Goal: Task Accomplishment & Management: Use online tool/utility

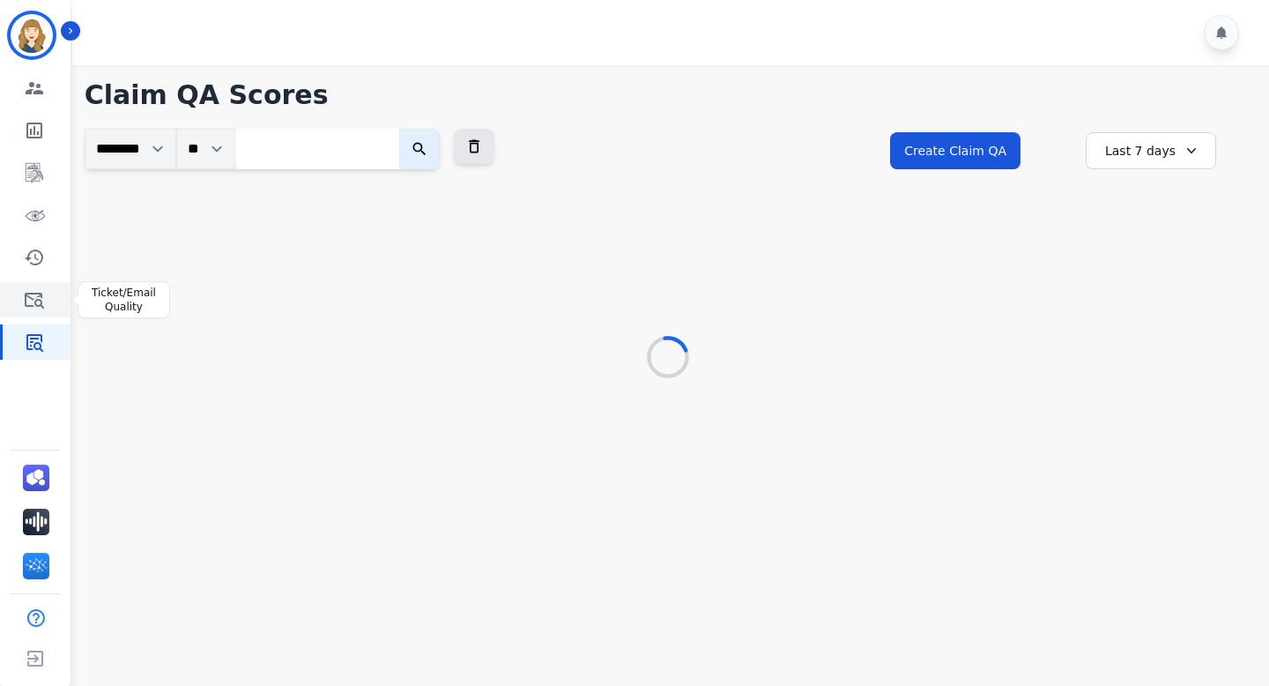
click at [41, 297] on icon "Sidebar" at bounding box center [34, 301] width 19 height 16
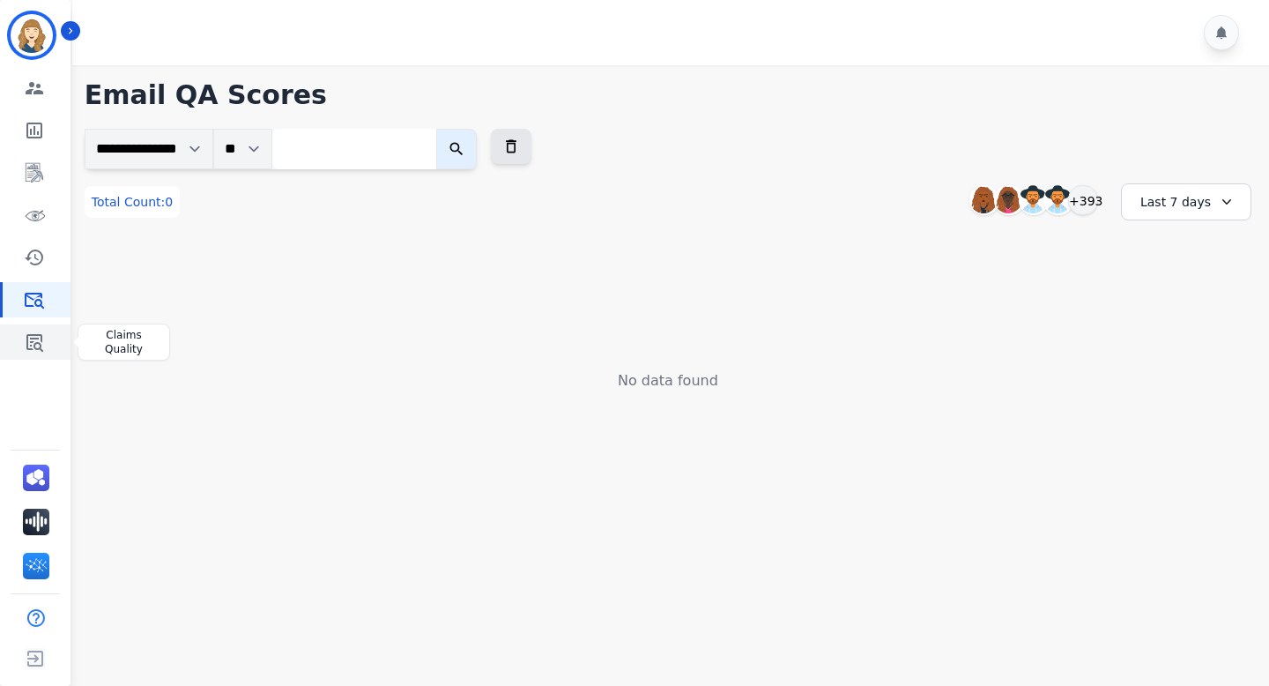
click at [35, 337] on icon "Sidebar" at bounding box center [34, 341] width 21 height 21
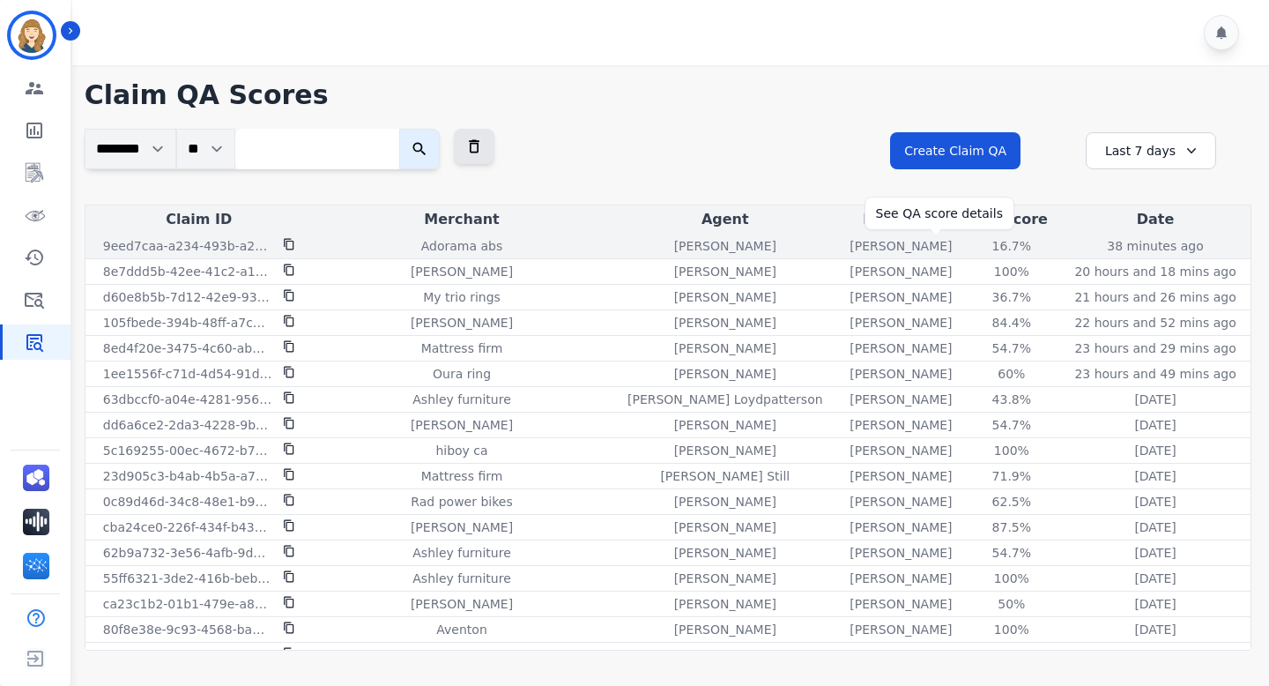
click at [972, 242] on div "16.7%" at bounding box center [1011, 246] width 79 height 18
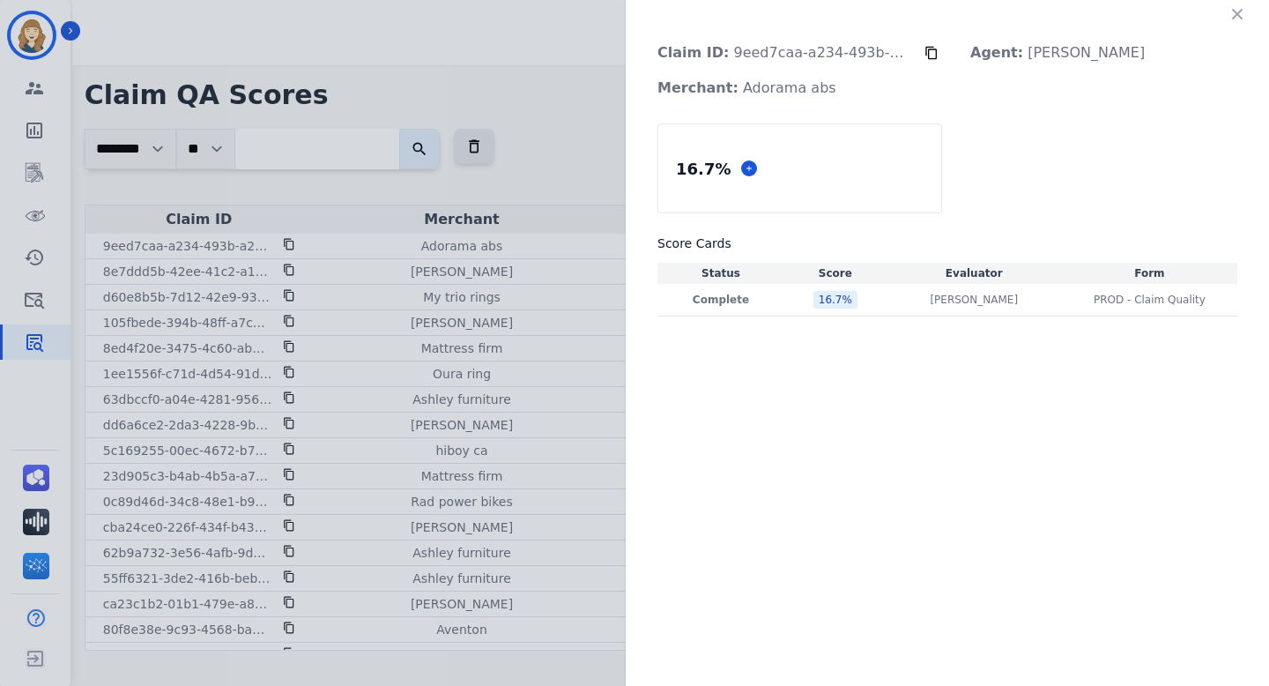
click at [570, 147] on div "Claim ID: 9eed7caa-a234-493b-a2aa-cbde99789e1f Agent: [PERSON_NAME]: Adorama ab…" at bounding box center [634, 343] width 1269 height 686
click at [1227, 11] on button "button" at bounding box center [1238, 14] width 28 height 28
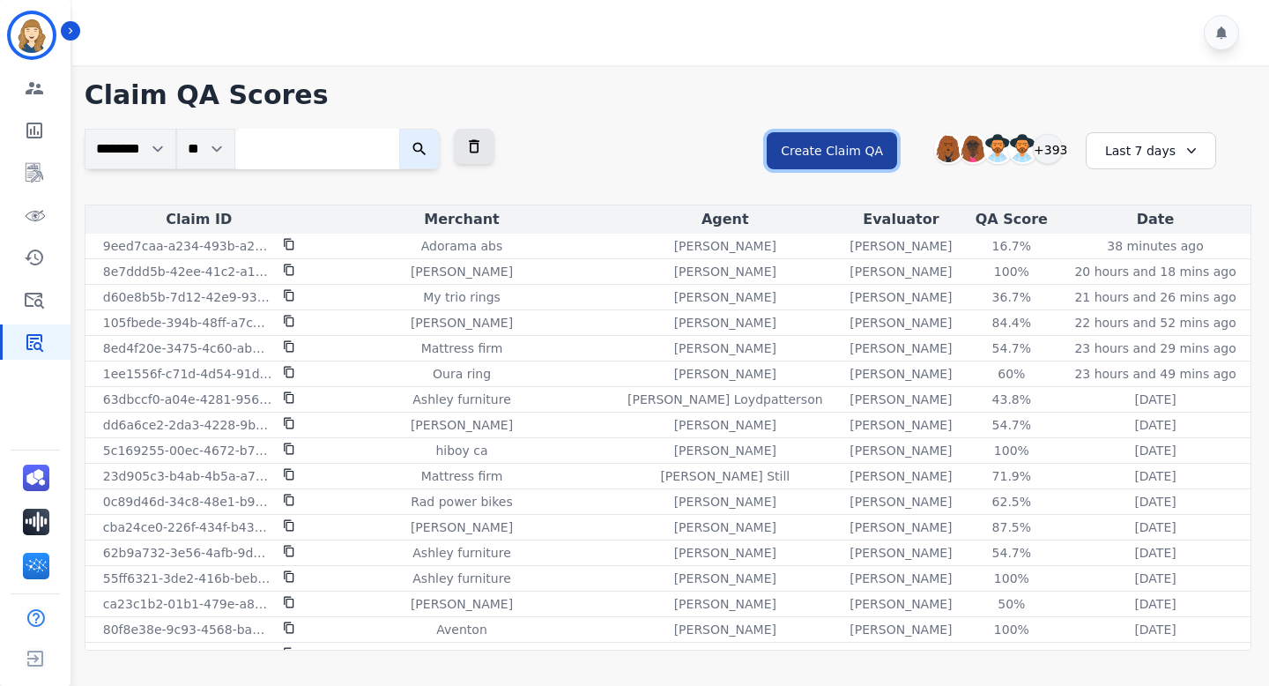
click at [863, 144] on button "Create Claim QA" at bounding box center [832, 150] width 130 height 37
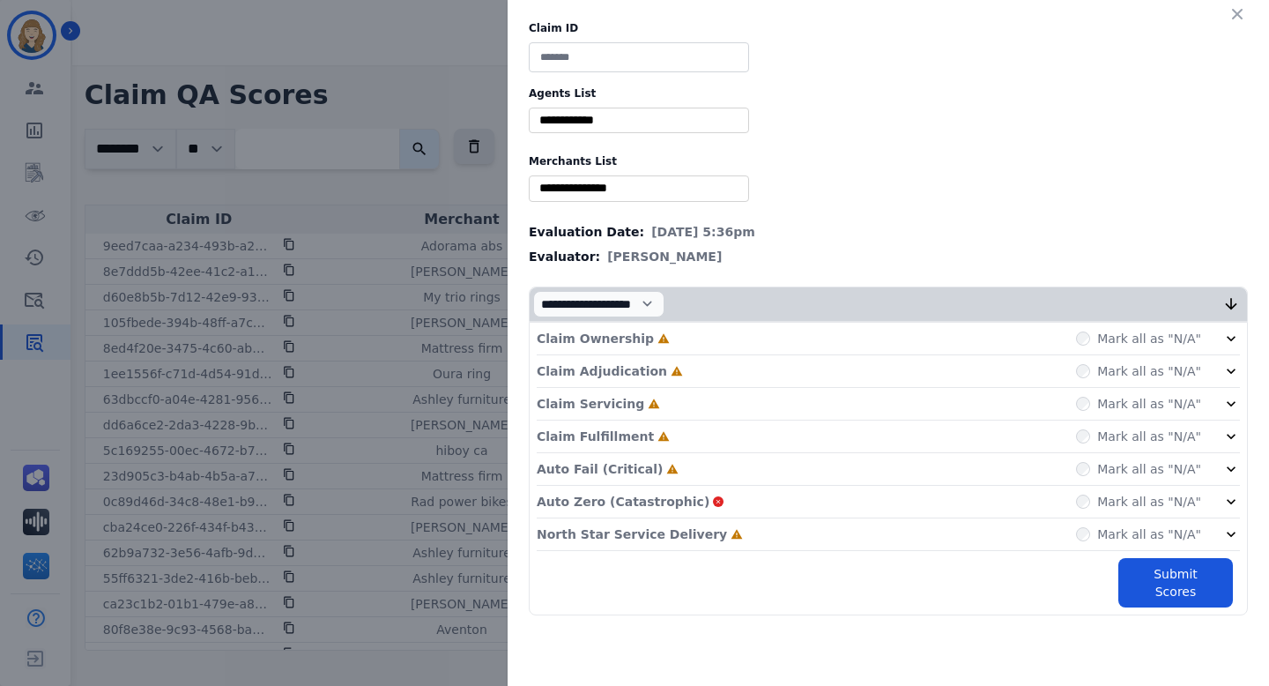
click at [423, 201] on div "Claim ID Agents List ** [PERSON_NAME] [PERSON_NAME] [PERSON_NAME] [PERSON_NAME]…" at bounding box center [634, 343] width 1269 height 686
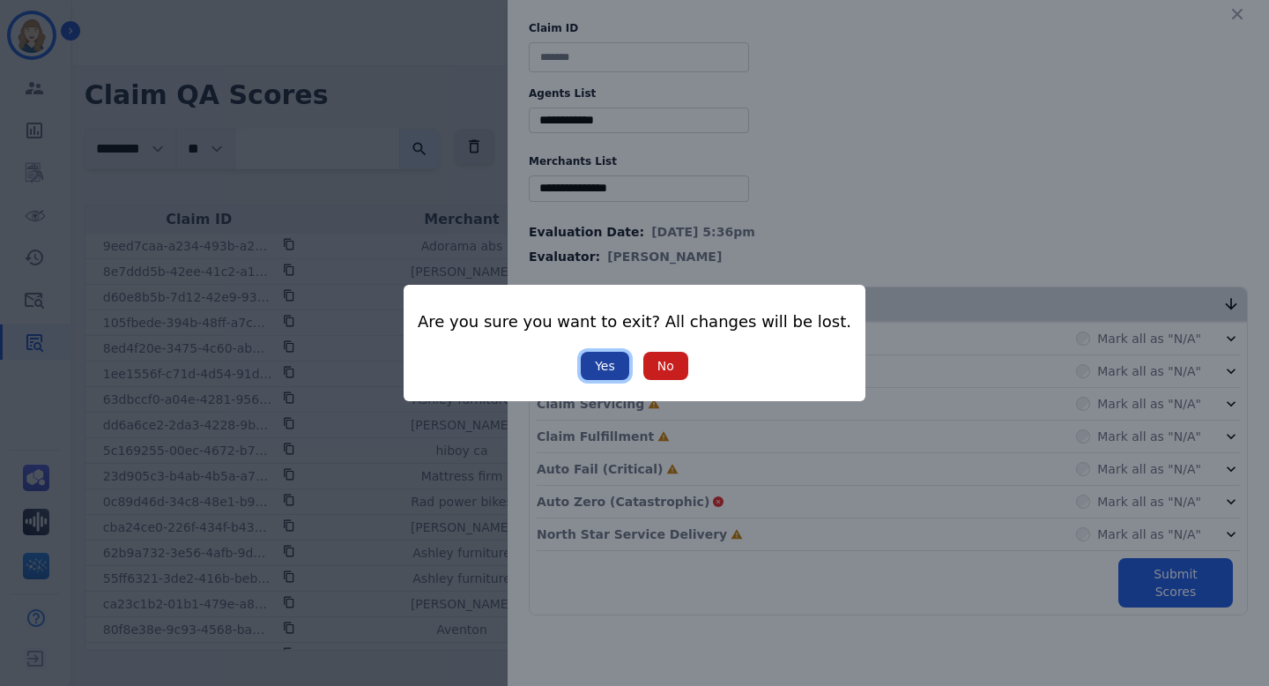
click at [614, 360] on button "Yes" at bounding box center [605, 366] width 48 height 28
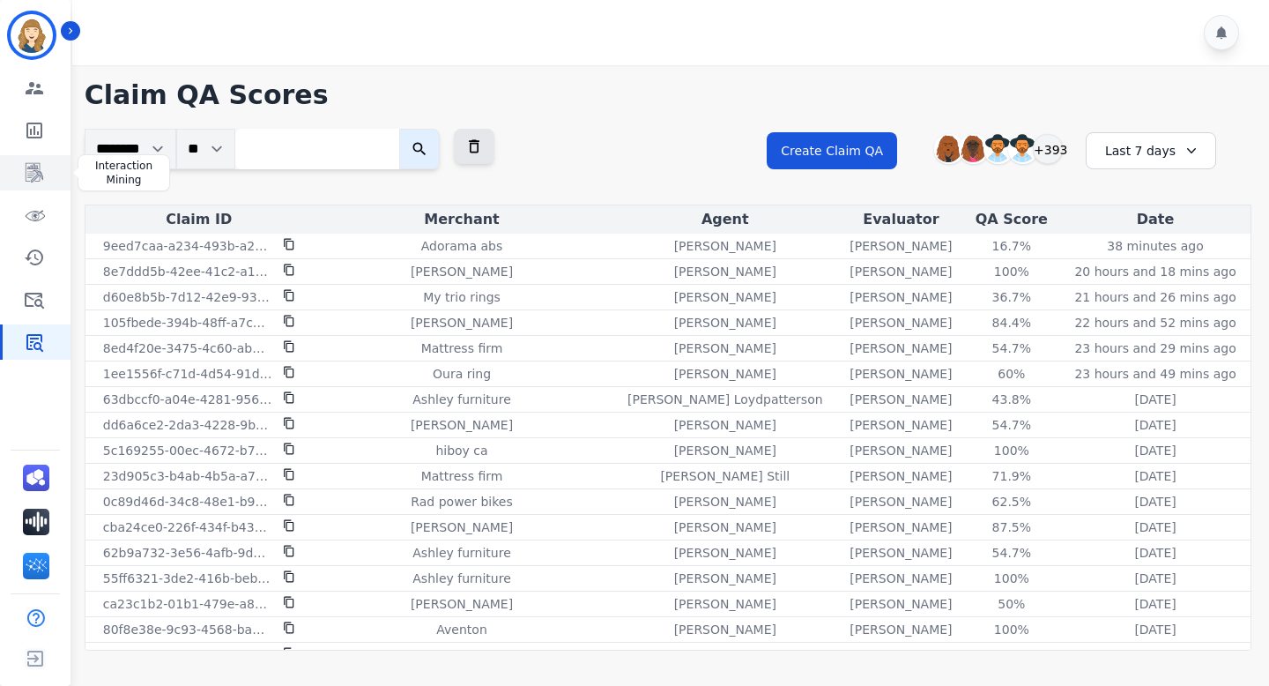
click at [41, 166] on icon "Sidebar" at bounding box center [34, 172] width 21 height 21
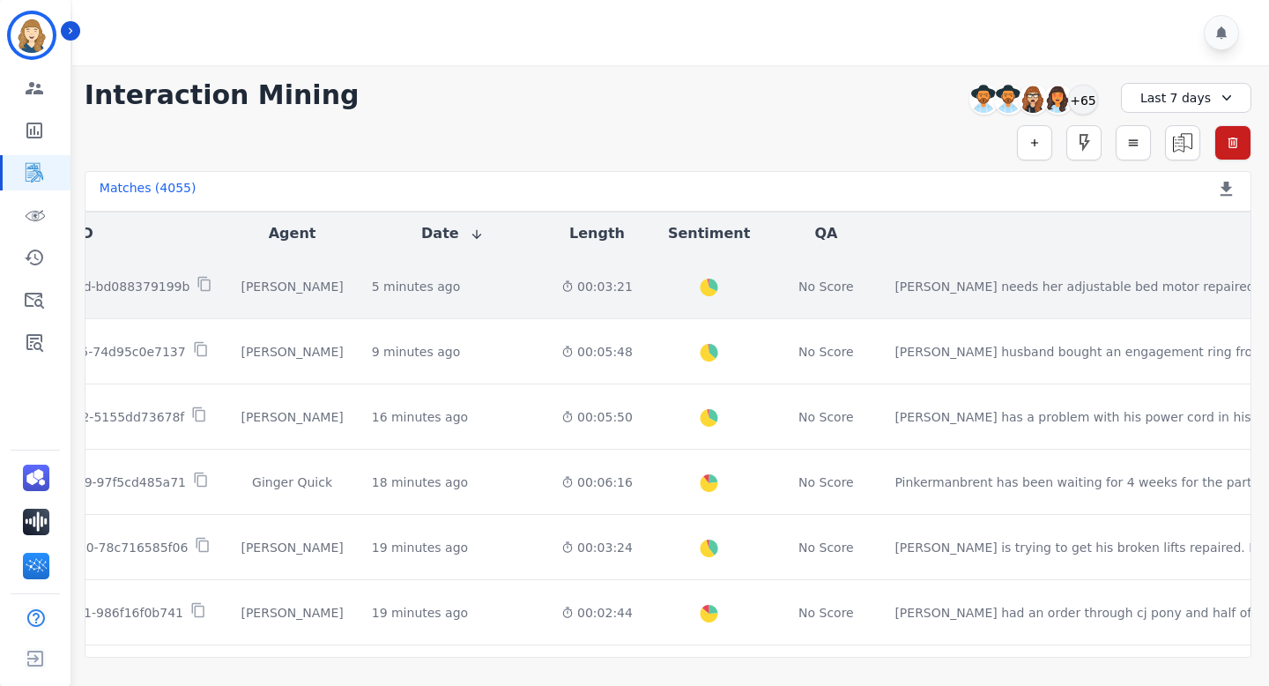
scroll to position [1, 0]
